Goal: Information Seeking & Learning: Learn about a topic

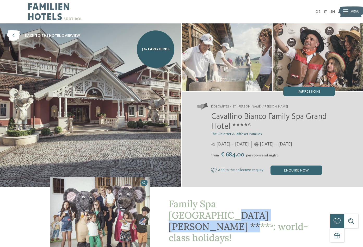
drag, startPoint x: 170, startPoint y: 215, endPoint x: 266, endPoint y: 219, distance: 96.5
click at [266, 219] on span "Family Spa [GEOGRAPHIC_DATA] [PERSON_NAME] ****ˢ: world-class holidays!" at bounding box center [238, 221] width 139 height 46
copy span "Cavallino [PERSON_NAME] ****ˢ"
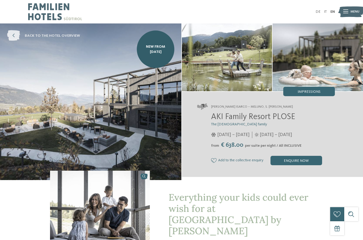
click at [16, 35] on icon at bounding box center [13, 36] width 13 height 11
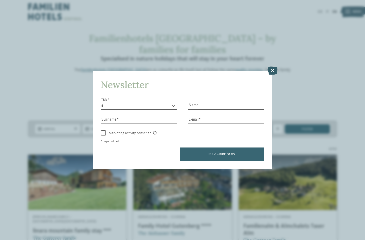
click at [271, 66] on icon at bounding box center [273, 70] width 10 height 8
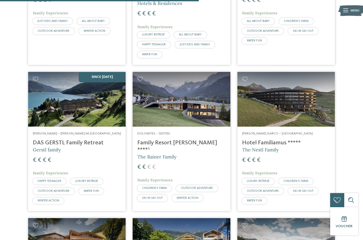
scroll to position [874, 0]
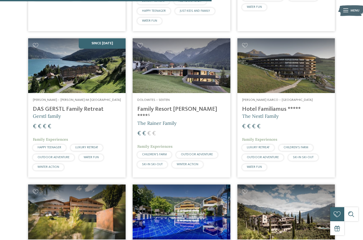
click at [60, 106] on h4 "DAS GERSTL Family Retreat" at bounding box center [77, 109] width 88 height 7
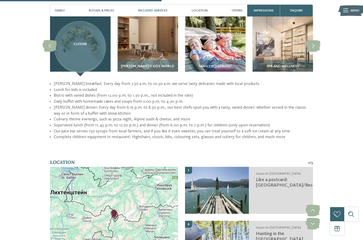
scroll to position [678, 0]
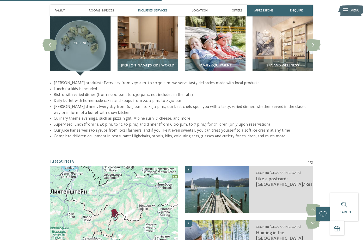
click at [162, 64] on span "GERSTI’s Kids World" at bounding box center [147, 66] width 53 height 4
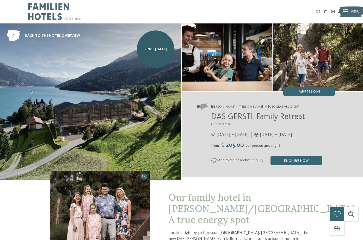
scroll to position [0, 0]
drag, startPoint x: 309, startPoint y: 121, endPoint x: 212, endPoint y: 121, distance: 97.0
click at [212, 121] on h2 "DAS GERSTL Family Retreat" at bounding box center [273, 117] width 124 height 10
copy span "DAS GERSTL Family Retreat"
